Goal: Information Seeking & Learning: Learn about a topic

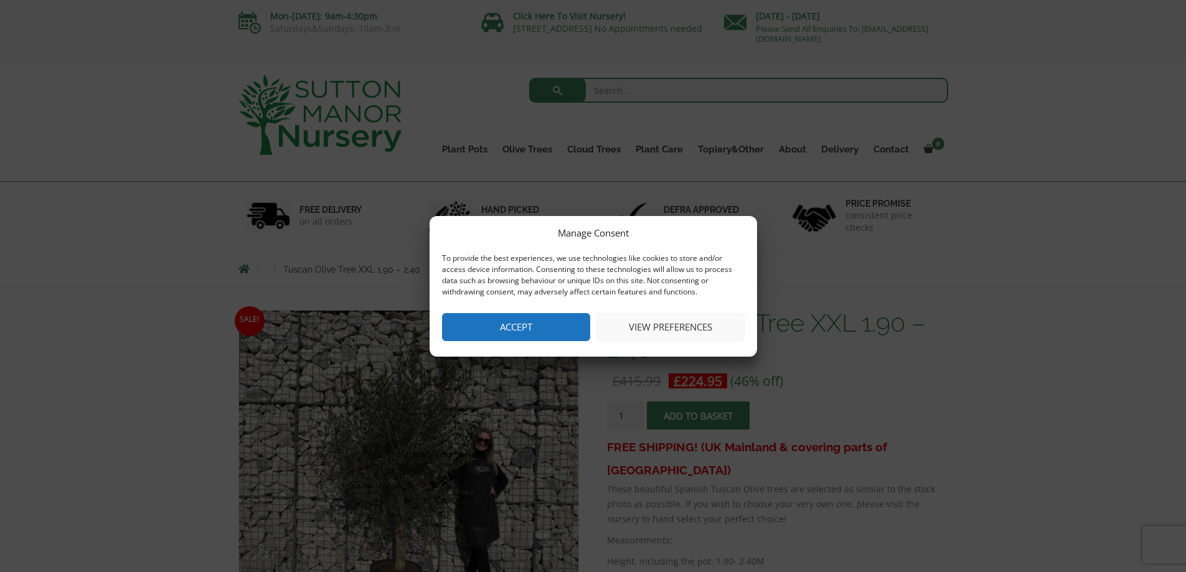
click at [543, 318] on button "Accept" at bounding box center [516, 327] width 148 height 28
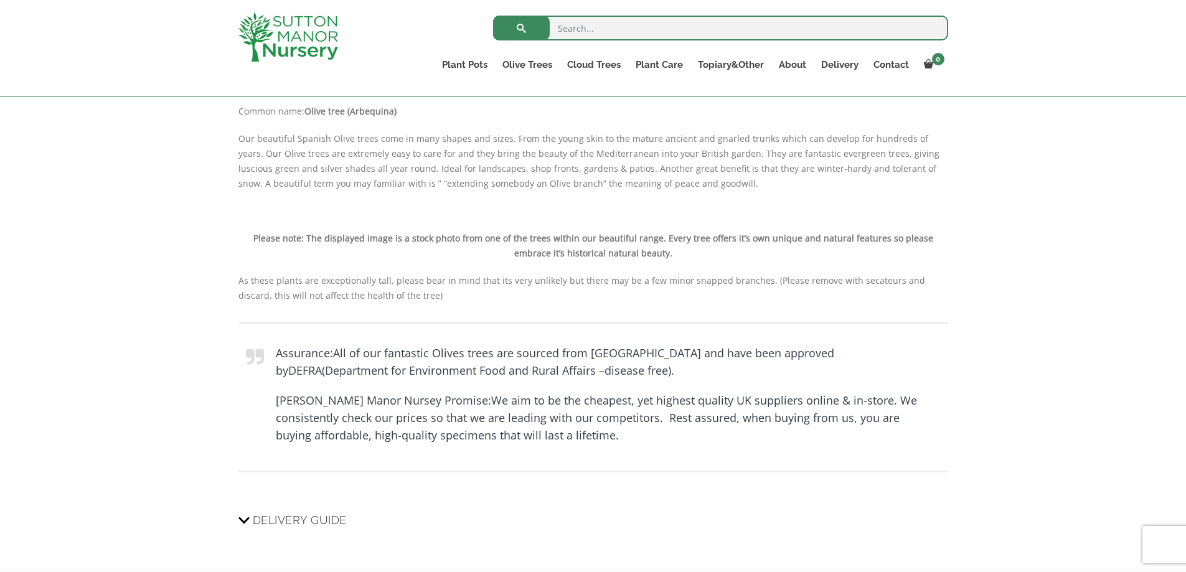
scroll to position [818, 0]
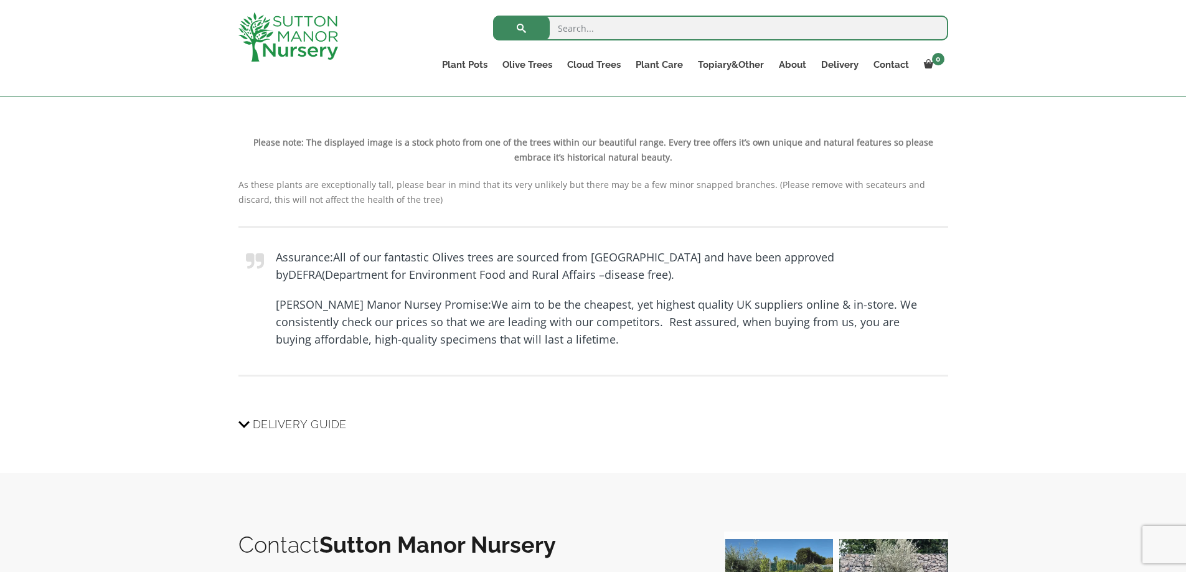
click at [240, 429] on icon at bounding box center [243, 423] width 11 height 15
click at [0, 0] on input "Delivery Guide" at bounding box center [0, 0] width 0 height 0
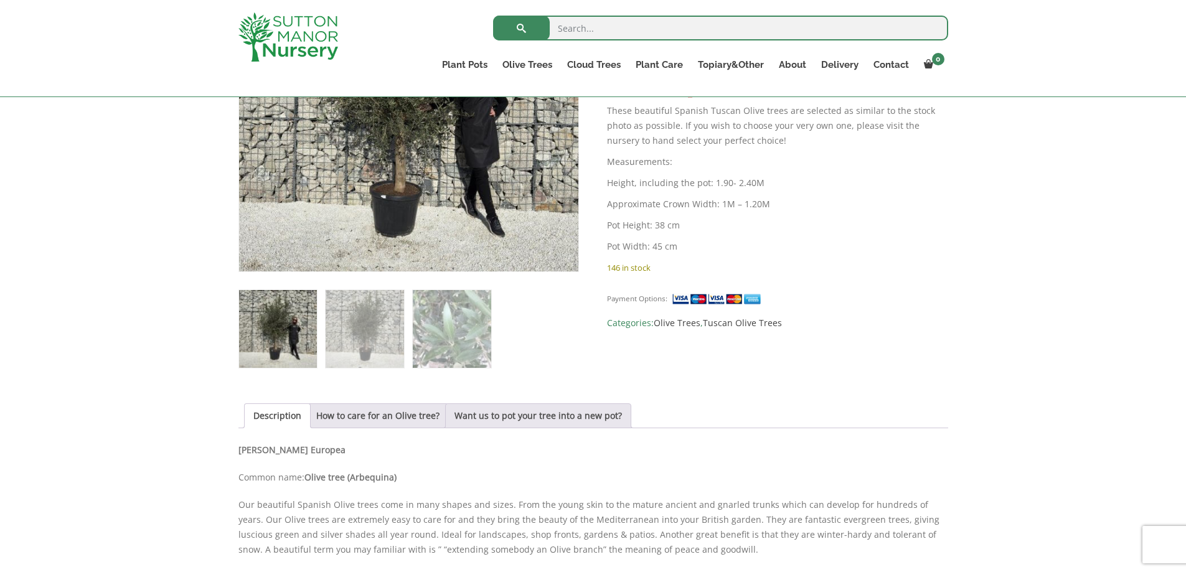
scroll to position [0, 0]
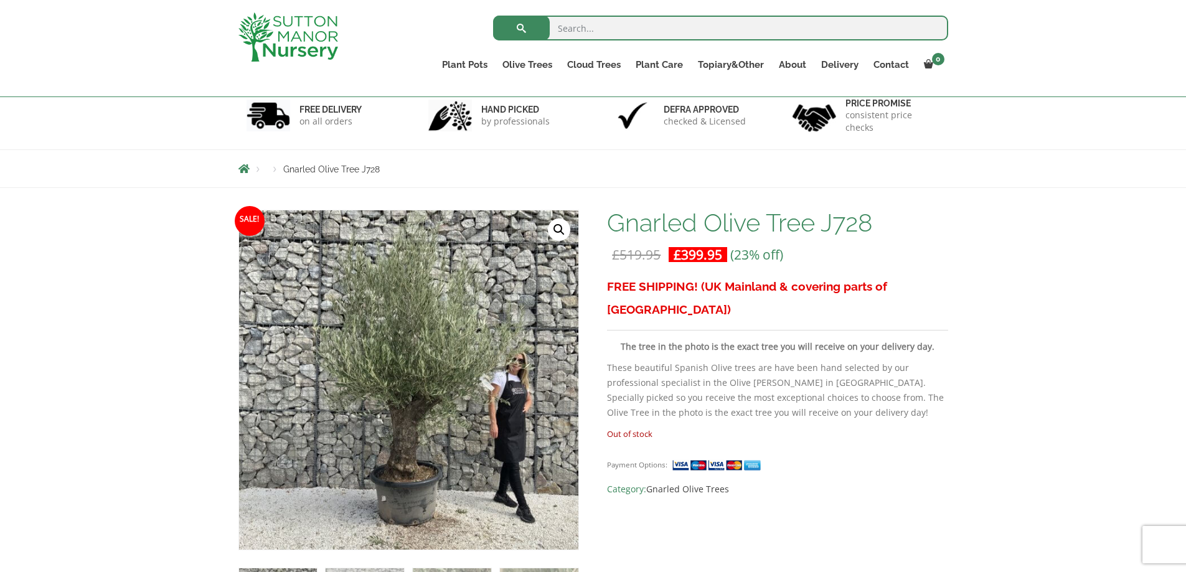
scroll to position [75, 0]
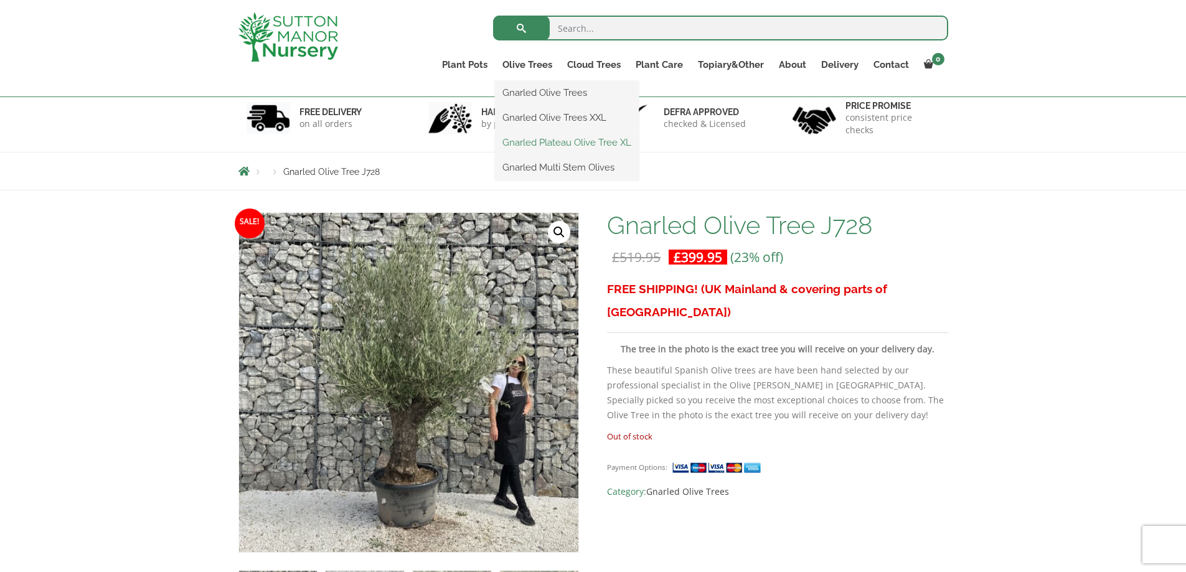
click at [527, 144] on link "Gnarled Plateau Olive Tree XL" at bounding box center [567, 142] width 144 height 19
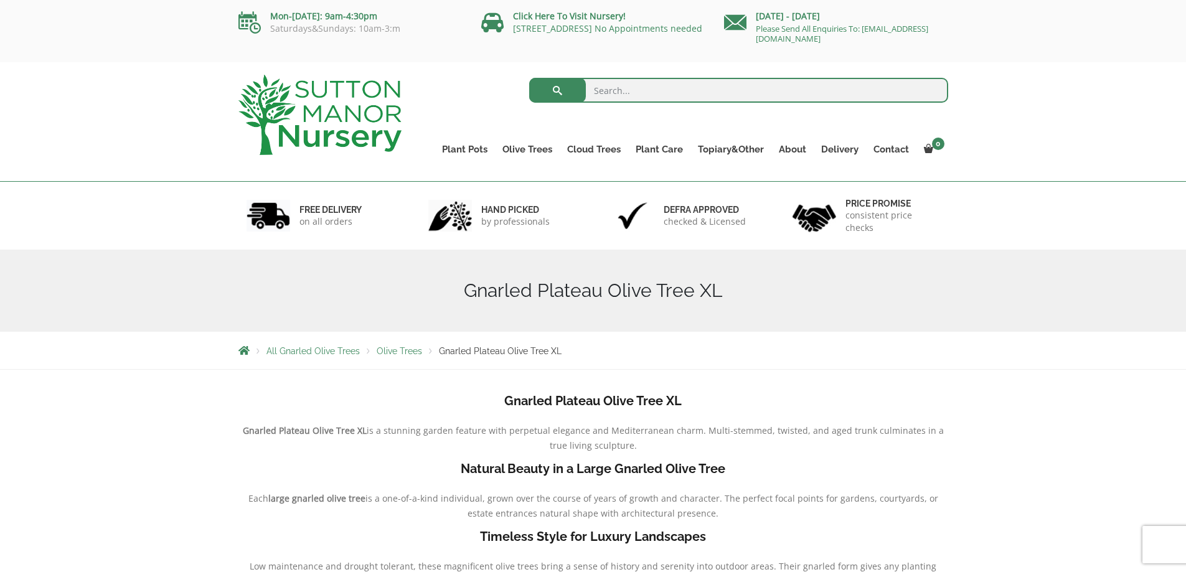
click at [301, 115] on img at bounding box center [319, 115] width 163 height 80
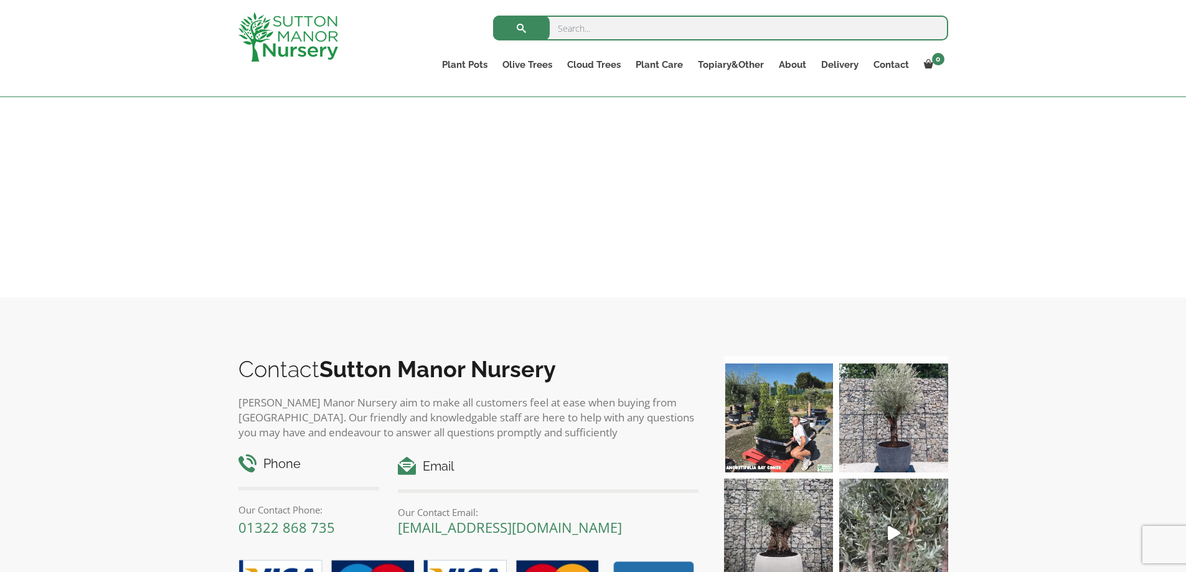
scroll to position [1503, 0]
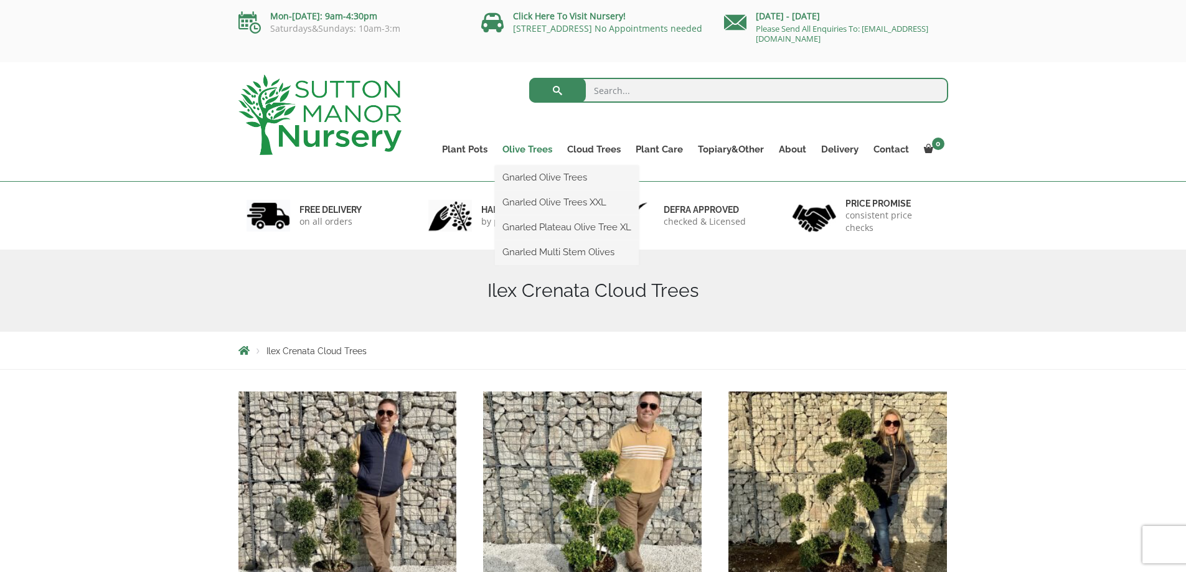
click at [526, 152] on link "Olive Trees" at bounding box center [527, 149] width 65 height 17
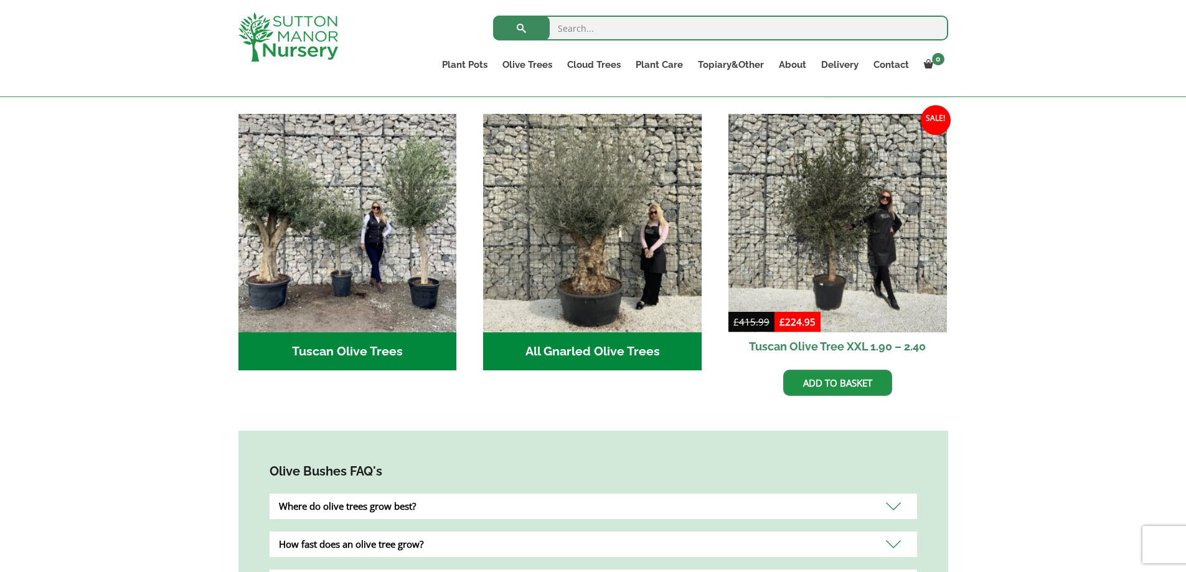
scroll to position [406, 0]
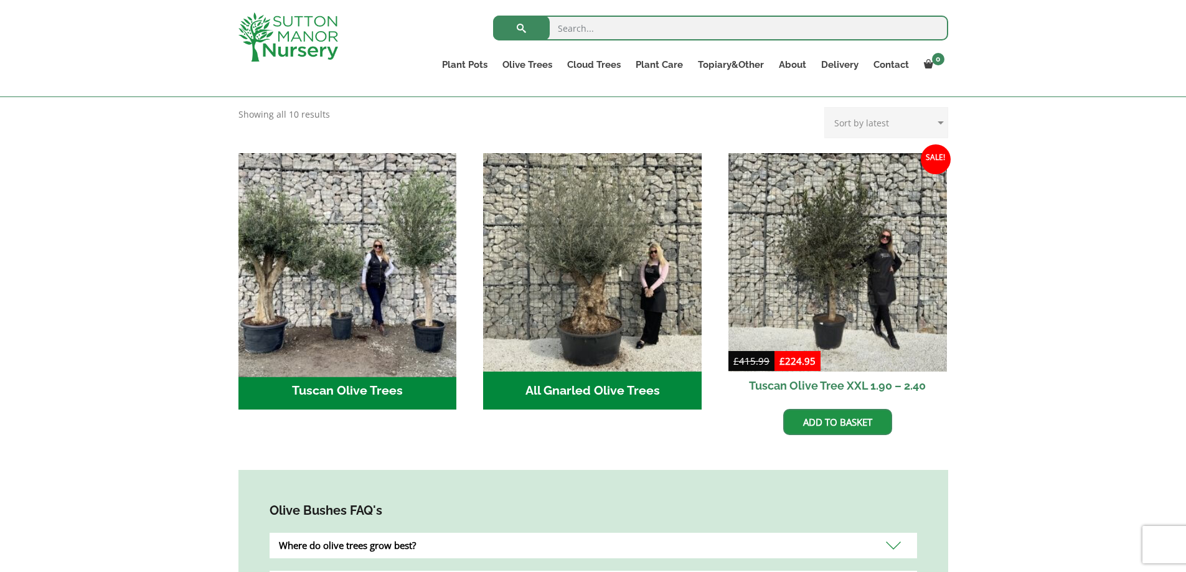
click at [347, 253] on img "Visit product category Tuscan Olive Trees" at bounding box center [347, 262] width 229 height 229
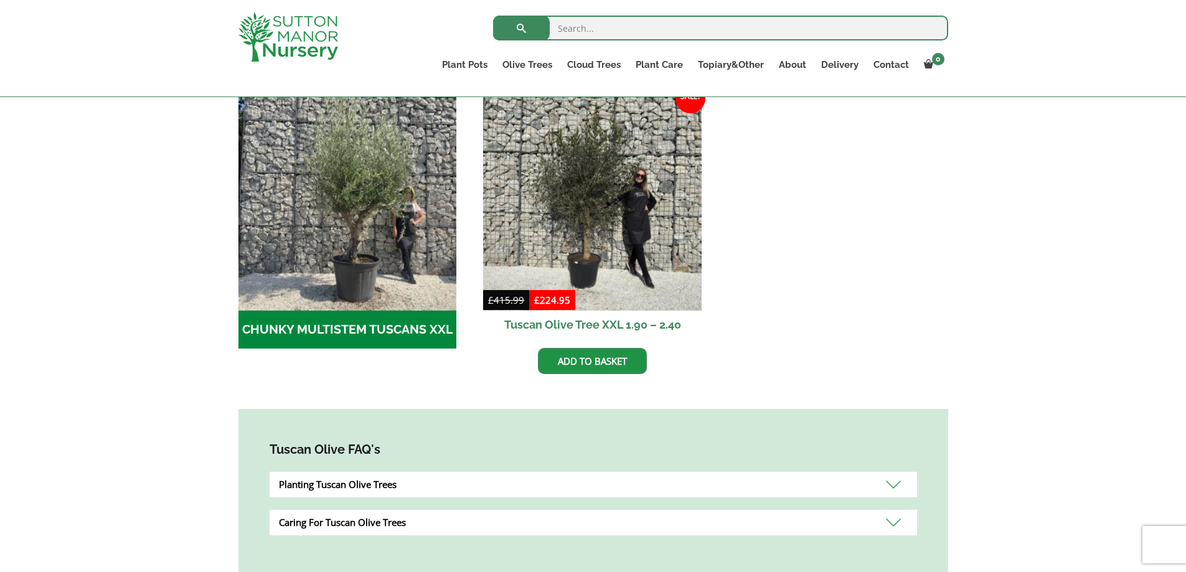
scroll to position [426, 0]
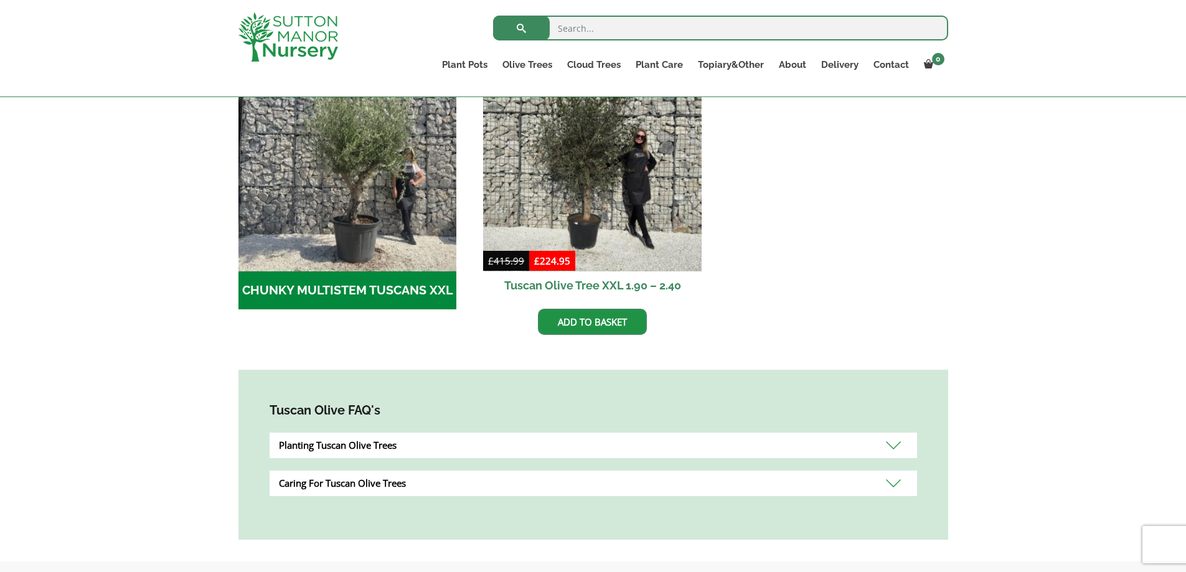
click at [886, 447] on div "Planting Tuscan Olive Trees" at bounding box center [592, 446] width 647 height 26
